Goal: Answer question/provide support

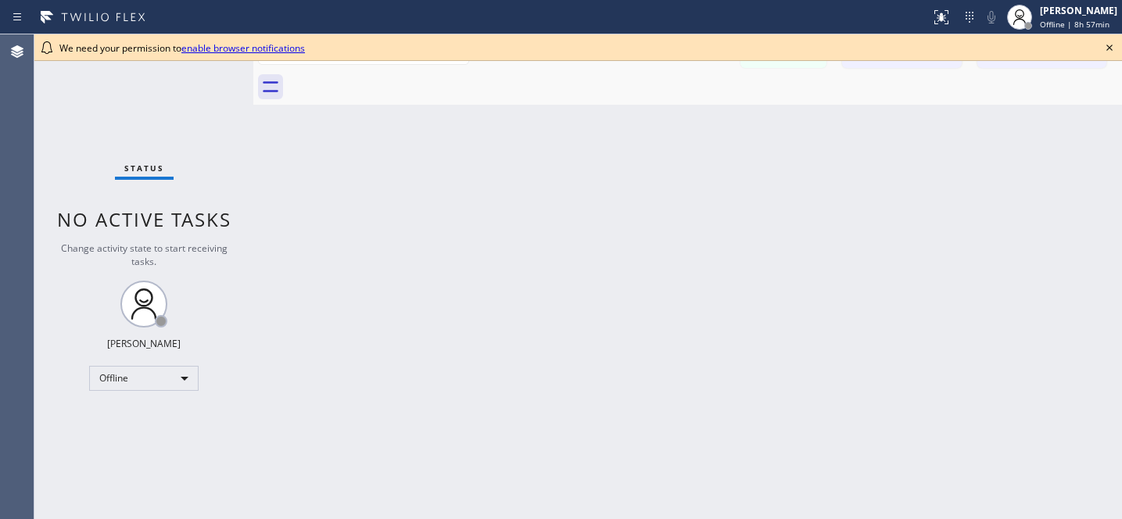
click at [1109, 44] on icon at bounding box center [1109, 47] width 19 height 19
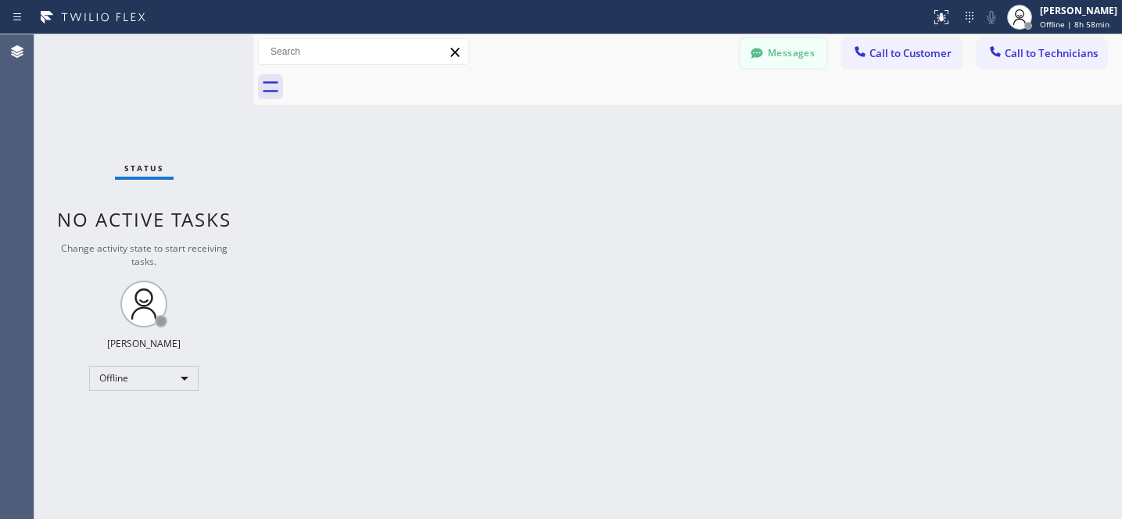
click at [766, 66] on button "Messages" at bounding box center [783, 53] width 86 height 30
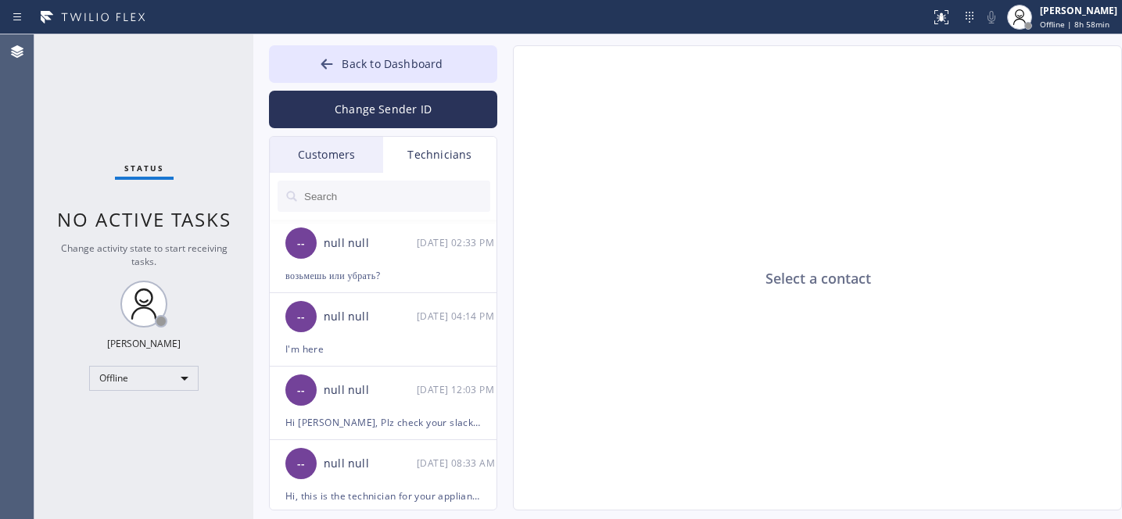
click at [315, 166] on div "Customers" at bounding box center [326, 155] width 113 height 36
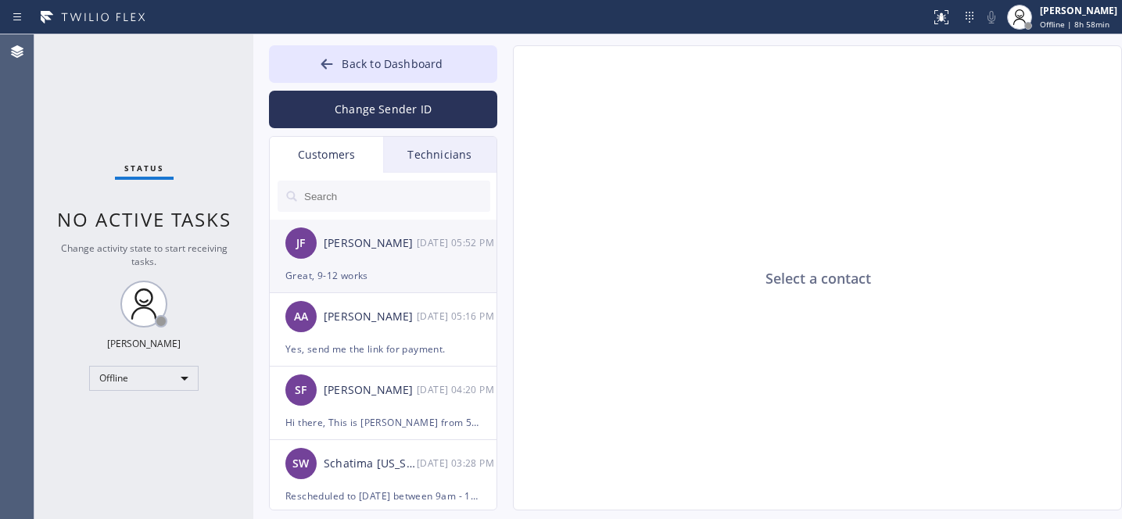
click at [367, 258] on div "[PERSON_NAME] [PERSON_NAME] [DATE] 05:52 PM" at bounding box center [384, 243] width 228 height 47
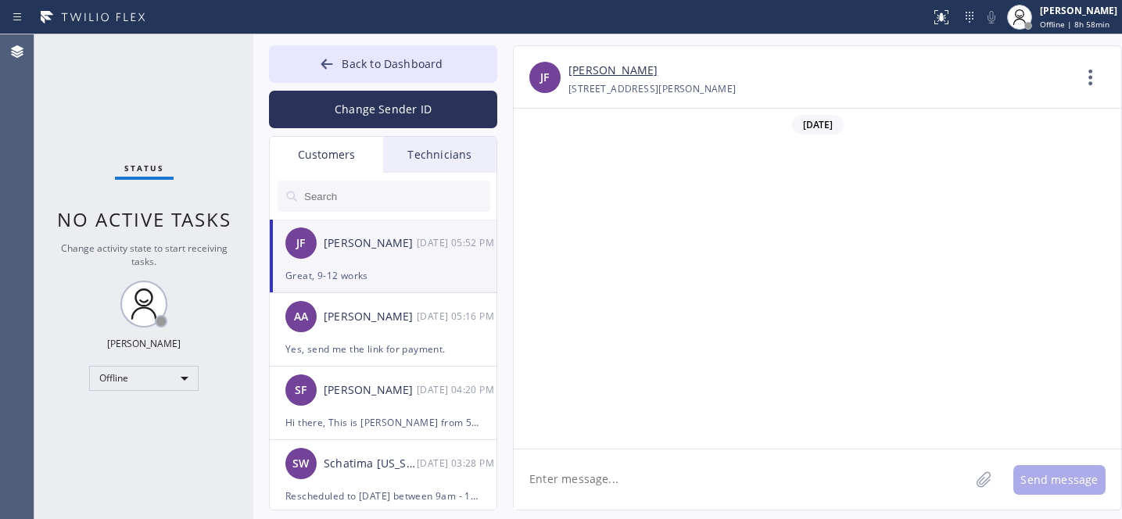
scroll to position [1318, 0]
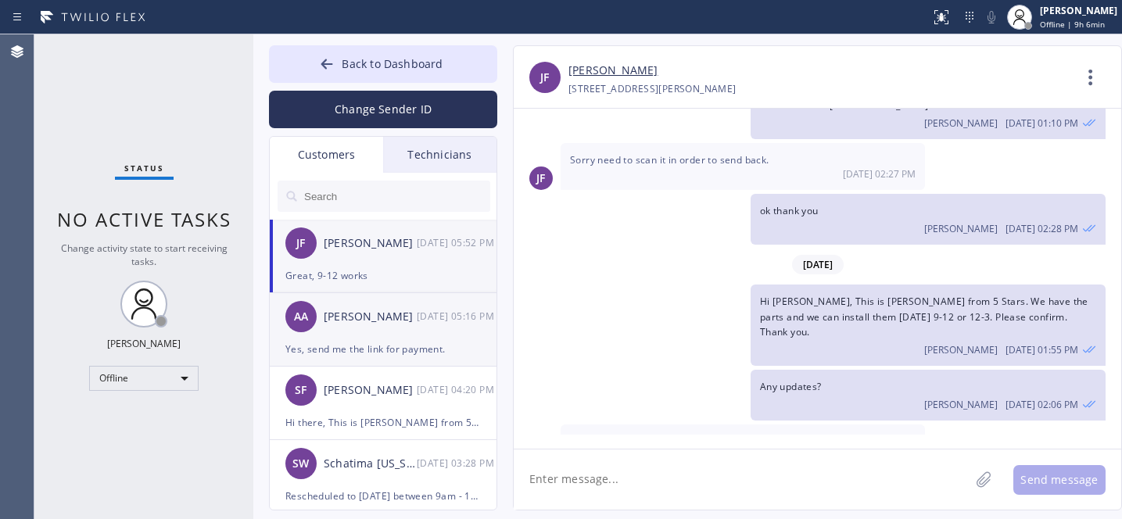
click at [371, 333] on div "AA [PERSON_NAME] [DATE] 05:16 PM" at bounding box center [384, 316] width 228 height 47
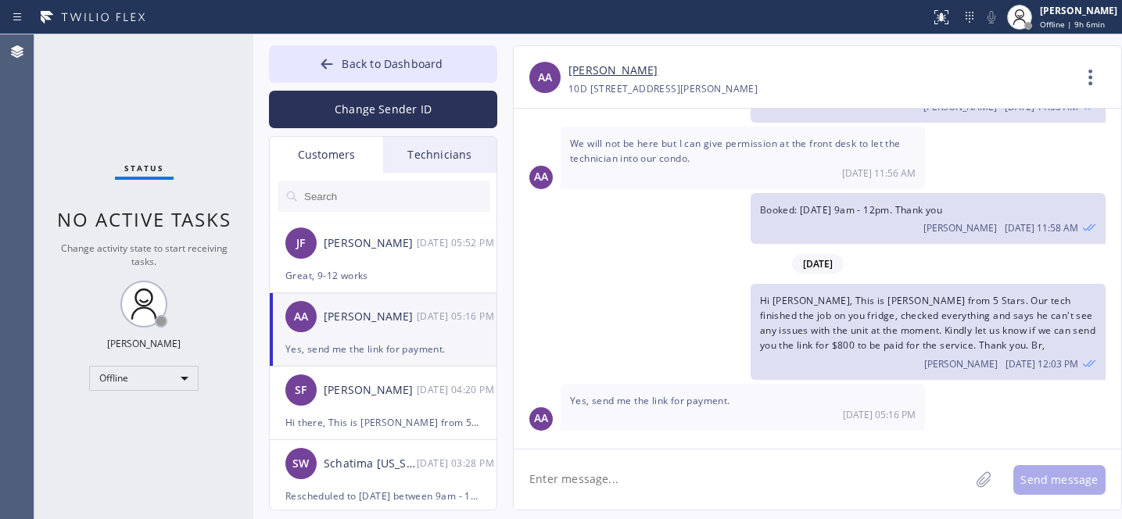
scroll to position [745, 0]
click at [587, 73] on link "[PERSON_NAME]" at bounding box center [612, 71] width 89 height 18
click at [371, 73] on button "Back to Dashboard" at bounding box center [383, 64] width 228 height 38
